Goal: Task Accomplishment & Management: Manage account settings

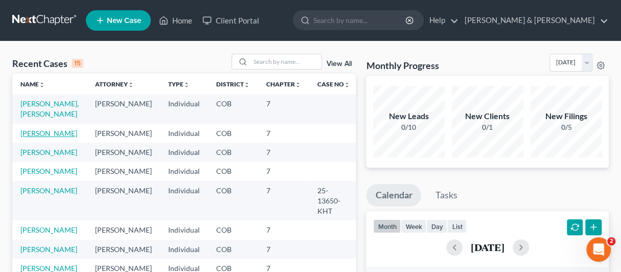
click at [46, 129] on link "[PERSON_NAME]" at bounding box center [48, 133] width 57 height 9
click at [46, 129] on link "Duplechain, Seth" at bounding box center [48, 133] width 57 height 9
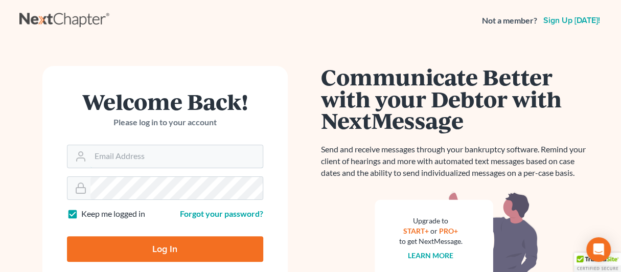
type input "lpierce.blp@comcast.net"
click at [159, 246] on input "Log In" at bounding box center [165, 249] width 196 height 26
type input "Thinking..."
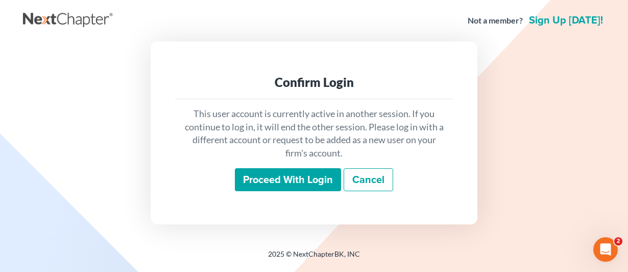
click at [281, 182] on input "Proceed with login" at bounding box center [288, 179] width 106 height 23
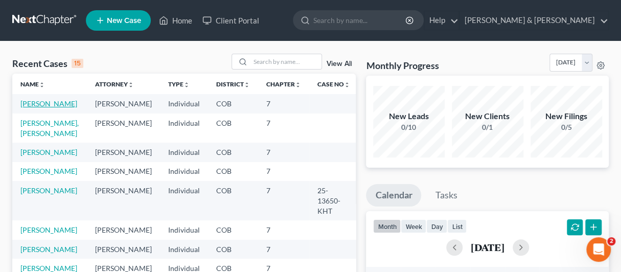
click at [39, 104] on link "Duplechain, Seth" at bounding box center [48, 103] width 57 height 9
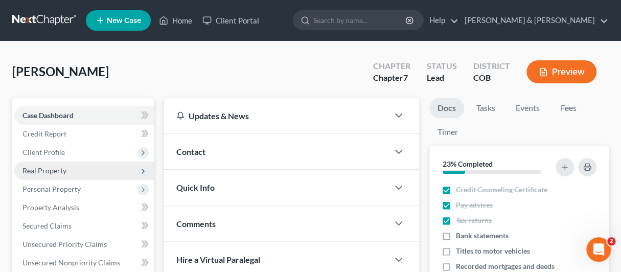
click at [42, 167] on span "Real Property" at bounding box center [44, 170] width 44 height 9
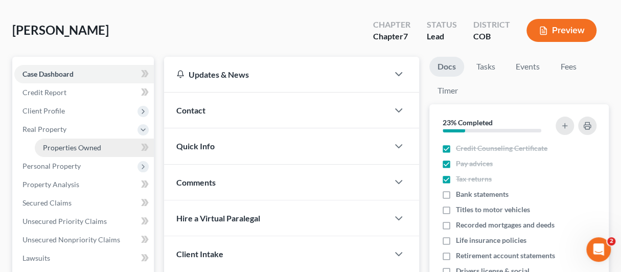
scroll to position [51, 0]
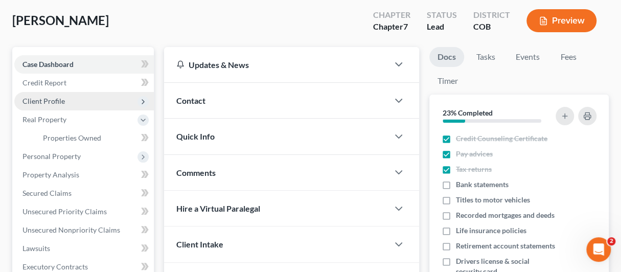
click at [40, 98] on span "Client Profile" at bounding box center [43, 101] width 42 height 9
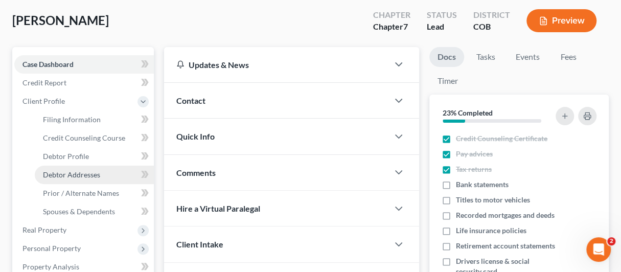
click at [63, 170] on span "Debtor Addresses" at bounding box center [71, 174] width 57 height 9
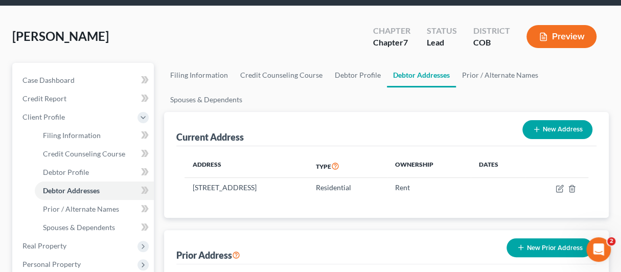
scroll to position [51, 0]
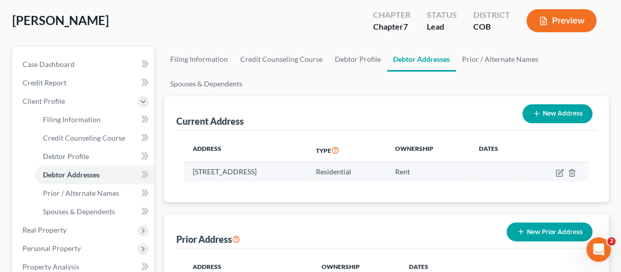
drag, startPoint x: 193, startPoint y: 171, endPoint x: 338, endPoint y: 172, distance: 144.6
click at [307, 172] on td "4741 E. 70th Ave., Commerce City, CO 80022" at bounding box center [245, 171] width 123 height 19
drag, startPoint x: 337, startPoint y: 172, endPoint x: 301, endPoint y: 170, distance: 35.3
copy td "4741 E. 70th Ave., Commerce City, CO 80022"
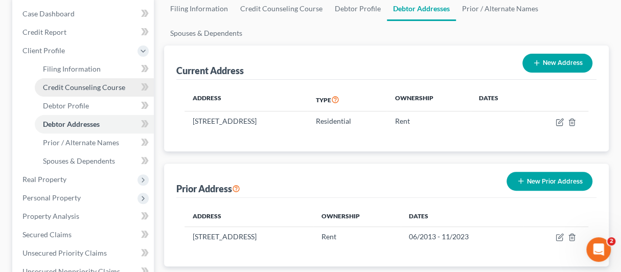
scroll to position [204, 0]
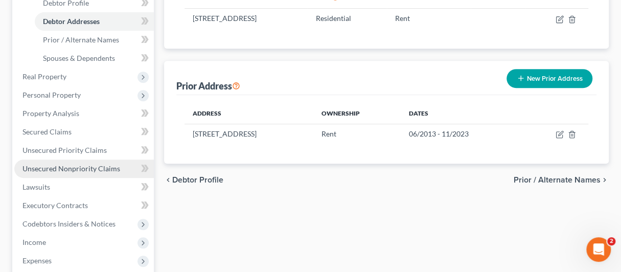
click at [56, 166] on span "Unsecured Nonpriority Claims" at bounding box center [71, 168] width 98 height 9
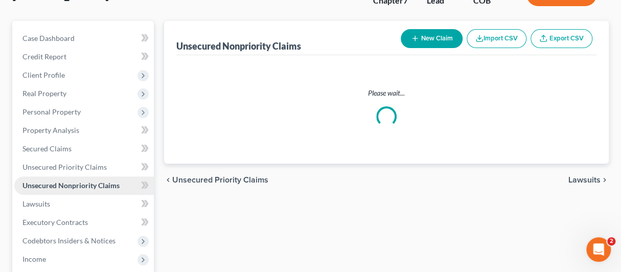
scroll to position [4, 0]
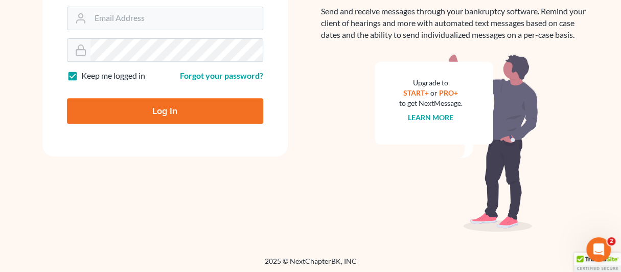
scroll to position [185, 0]
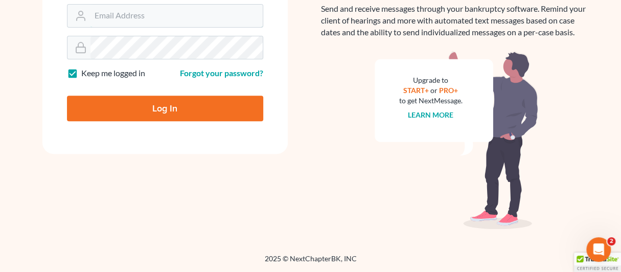
type input "[EMAIL_ADDRESS][DOMAIN_NAME]"
click at [168, 103] on input "Log In" at bounding box center [165, 109] width 196 height 26
type input "Thinking..."
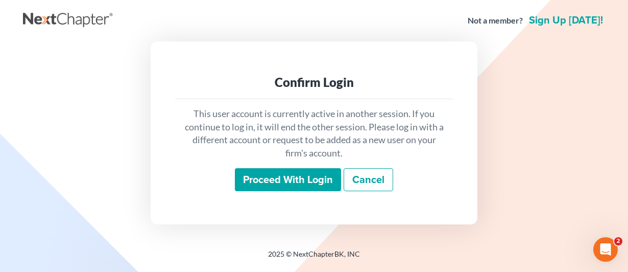
click at [269, 180] on input "Proceed with login" at bounding box center [288, 179] width 106 height 23
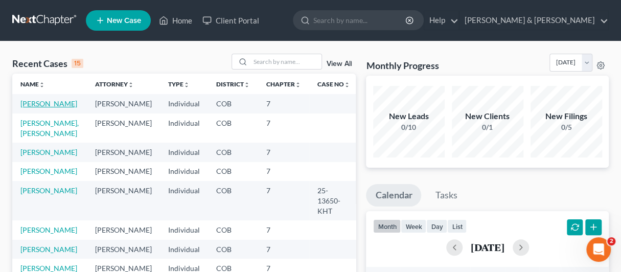
click at [42, 100] on link "[PERSON_NAME]" at bounding box center [48, 103] width 57 height 9
